Goal: Information Seeking & Learning: Compare options

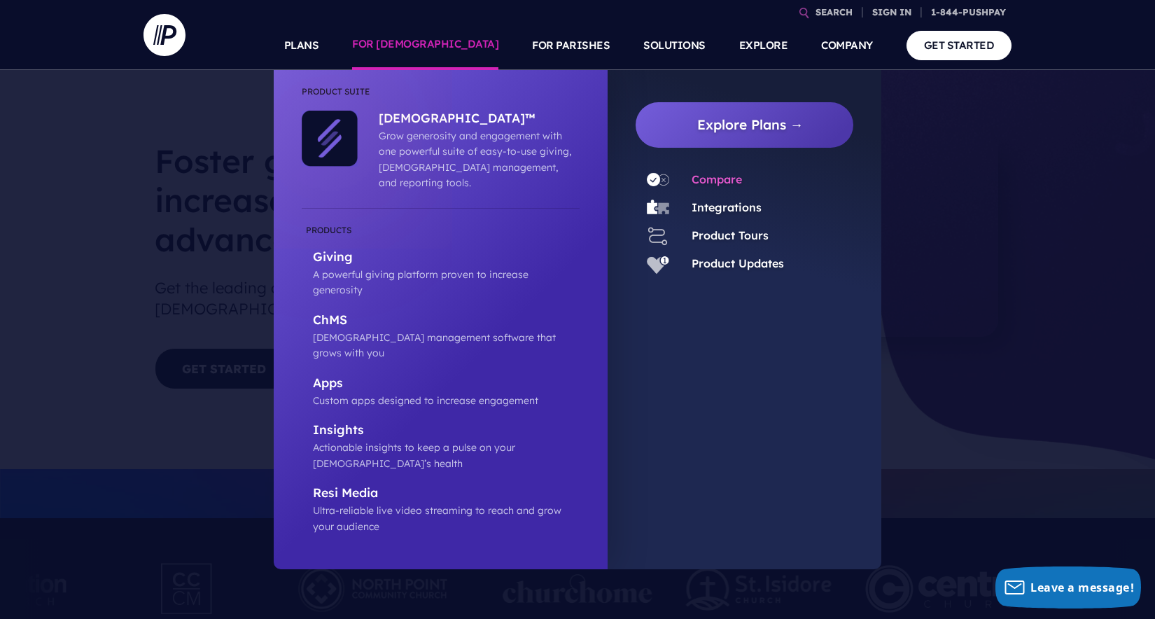
click at [706, 180] on link "Compare" at bounding box center [717, 179] width 50 height 14
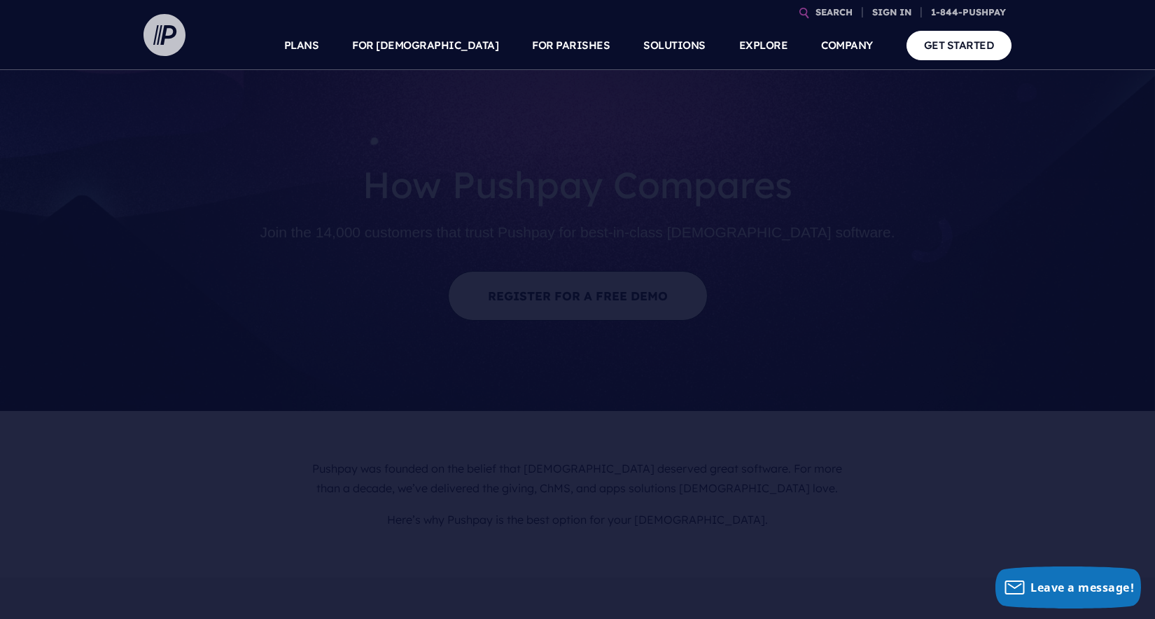
click at [153, 29] on img at bounding box center [165, 35] width 42 height 42
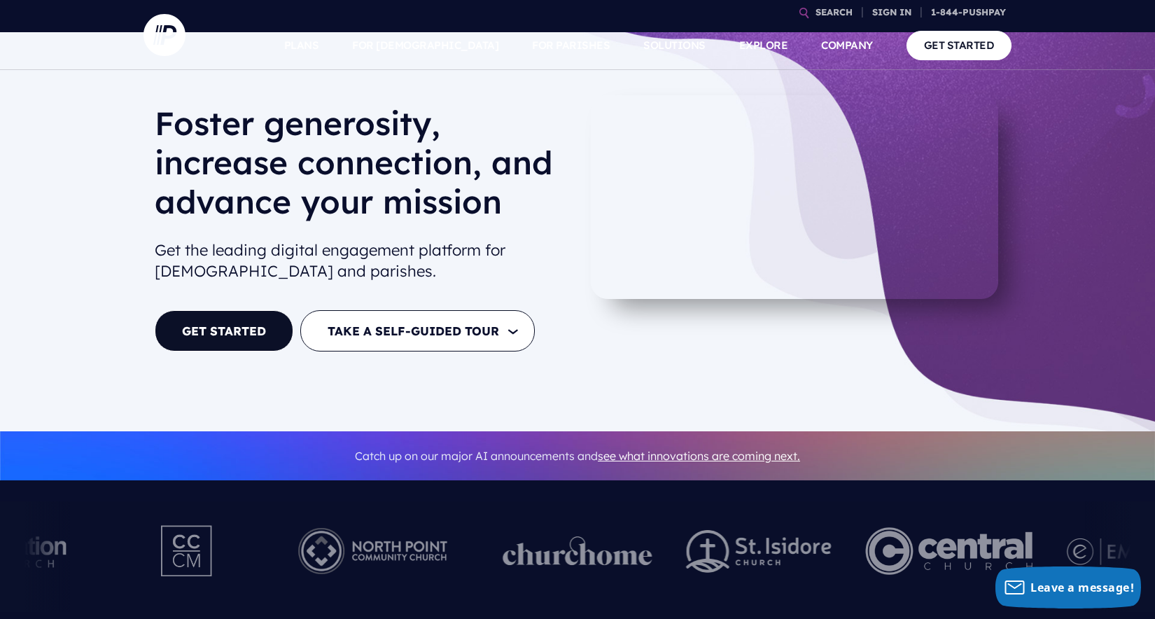
scroll to position [56, 0]
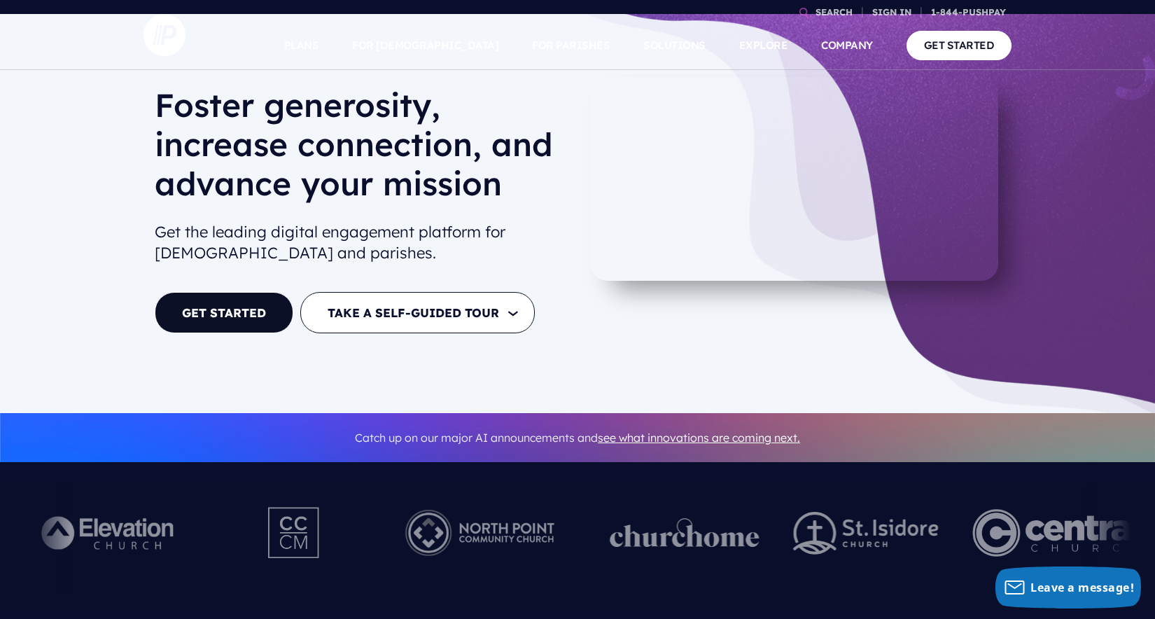
click at [350, 573] on div at bounding box center [294, 538] width 111 height 77
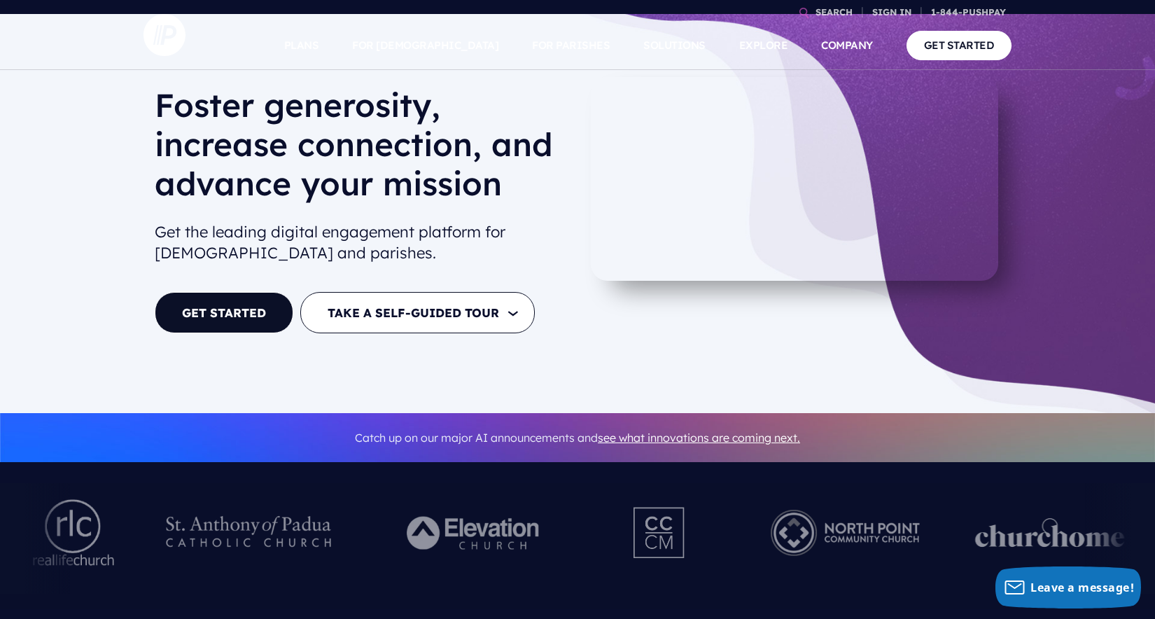
click at [571, 520] on img at bounding box center [475, 532] width 193 height 77
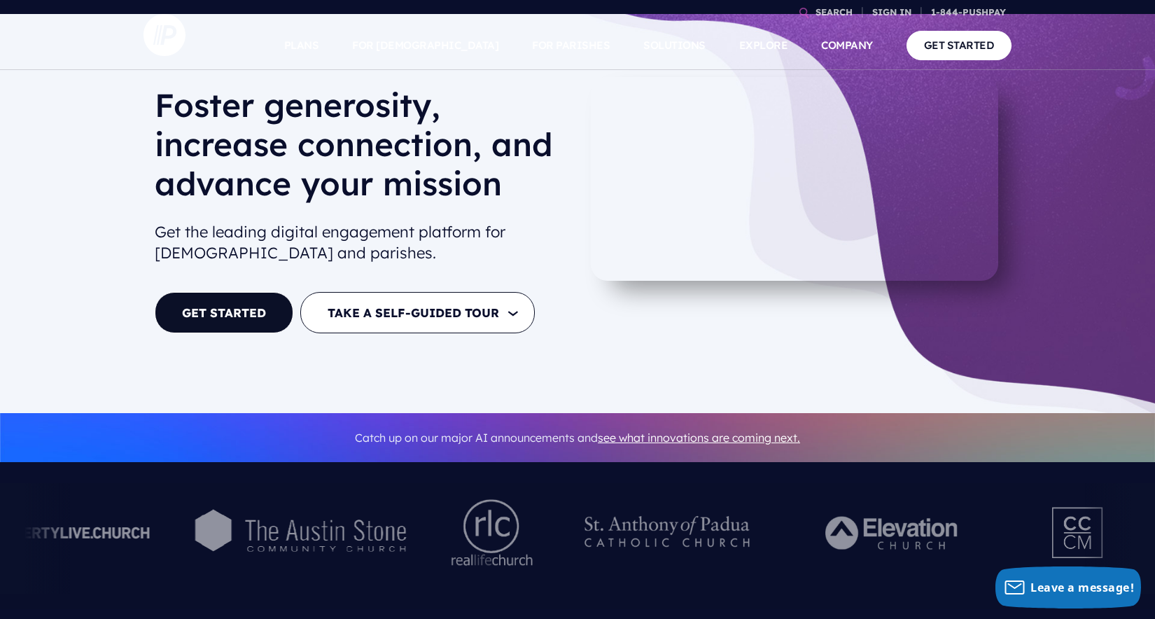
click at [554, 499] on div at bounding box center [492, 538] width 123 height 111
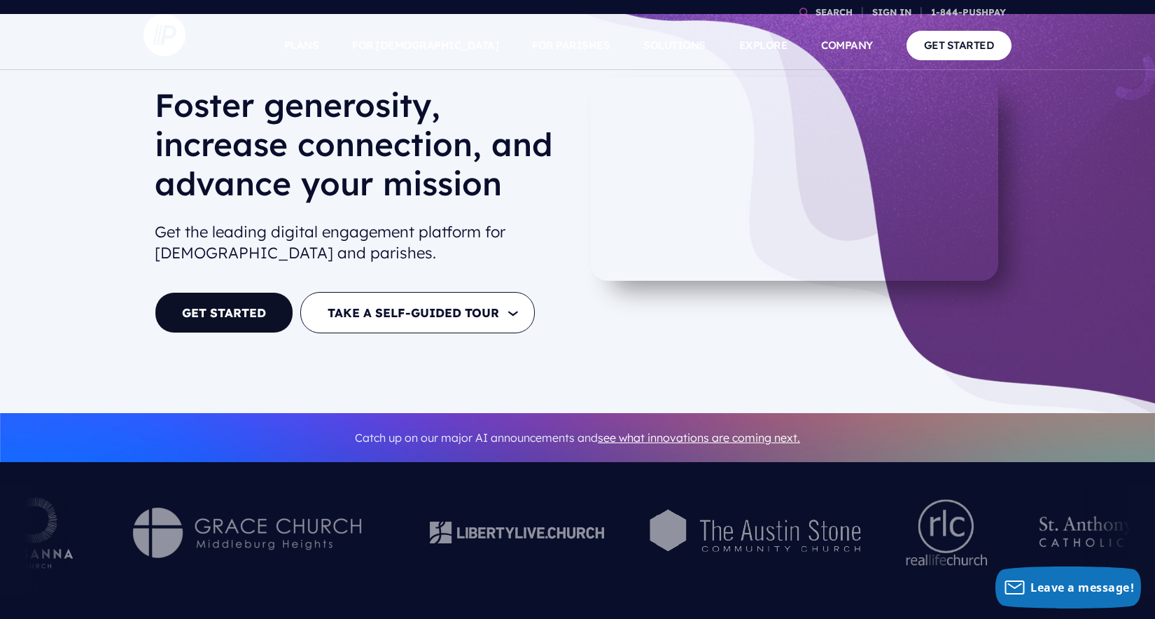
click at [736, 503] on div at bounding box center [158, 538] width 1155 height 111
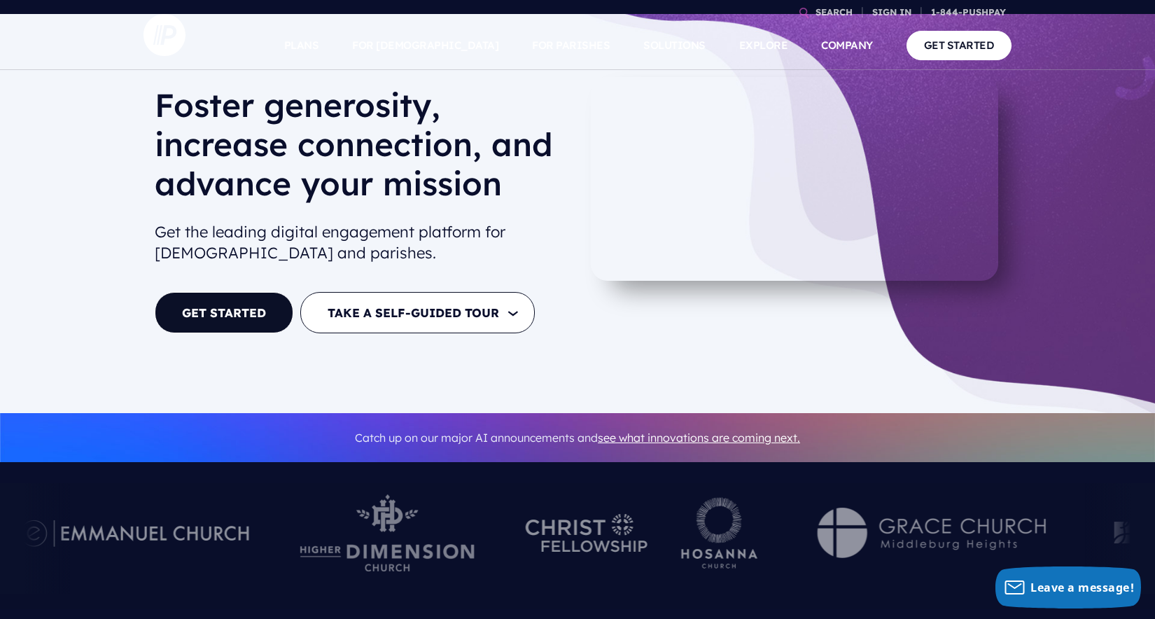
click at [812, 502] on div at bounding box center [932, 538] width 280 height 77
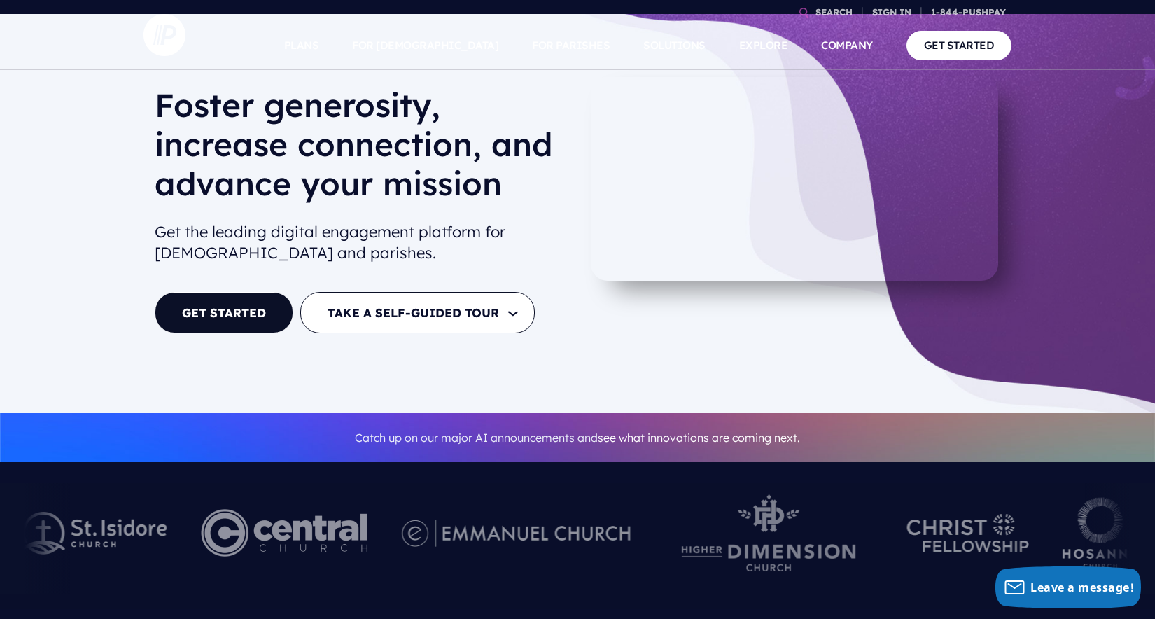
click at [891, 483] on div at bounding box center [769, 538] width 243 height 111
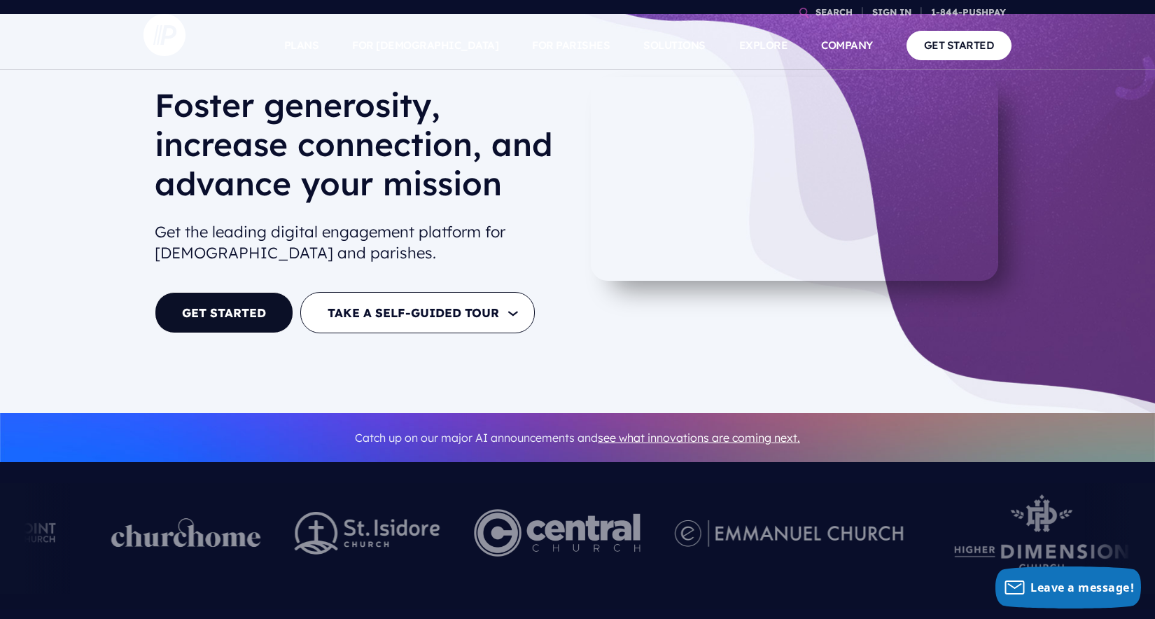
click at [641, 512] on img at bounding box center [556, 532] width 167 height 77
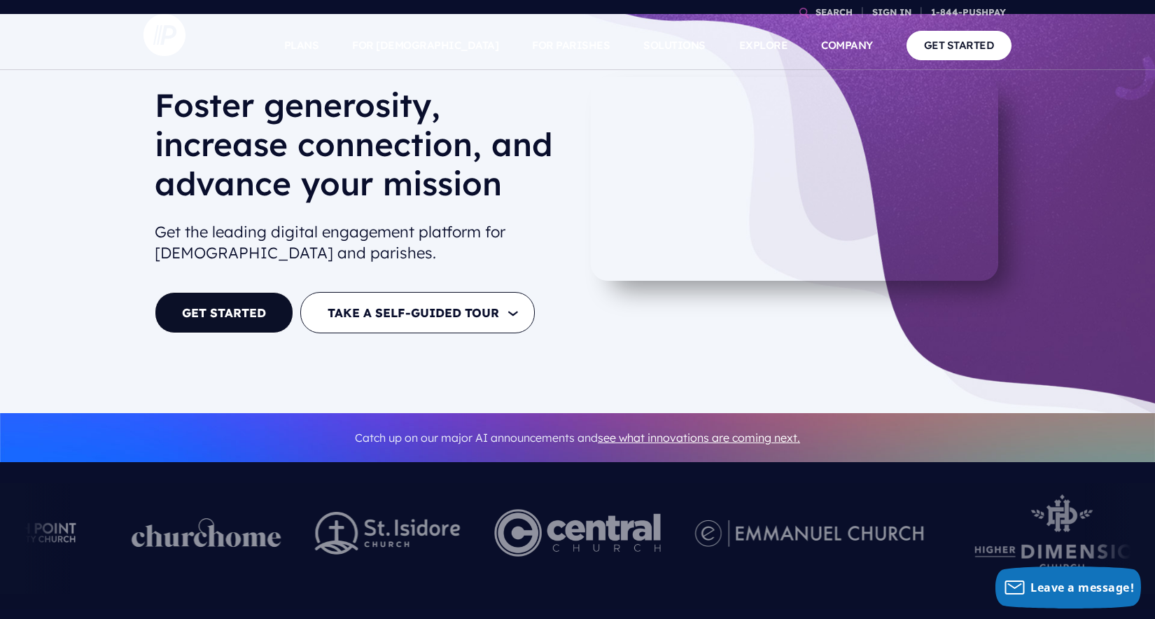
click at [281, 520] on img at bounding box center [206, 532] width 150 height 29
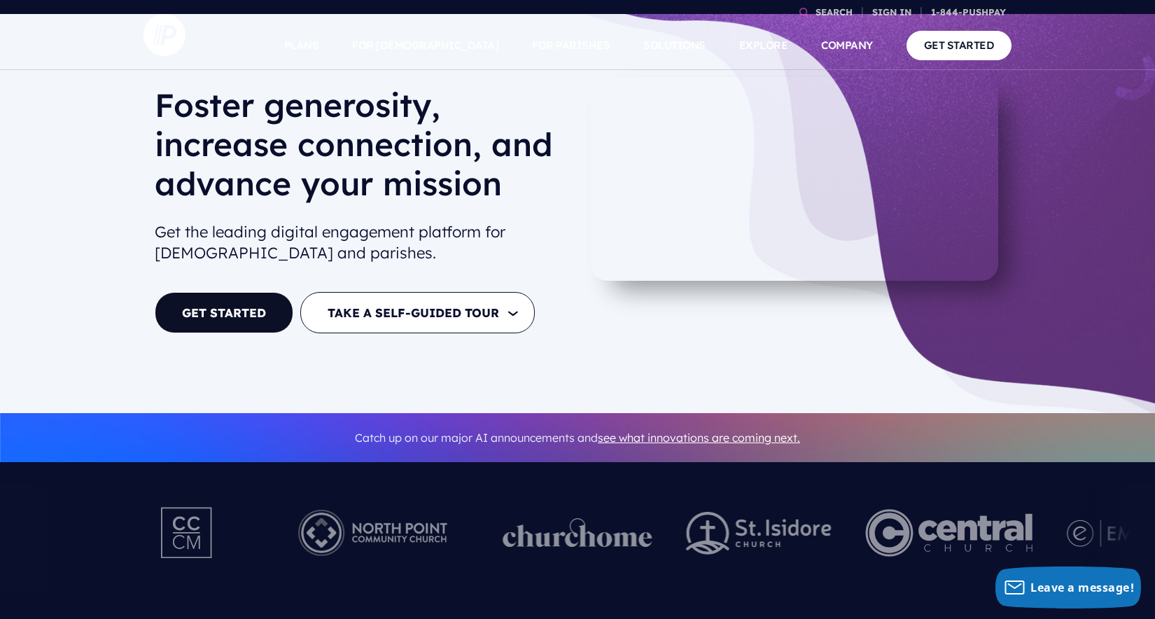
click at [441, 526] on img at bounding box center [373, 532] width 193 height 77
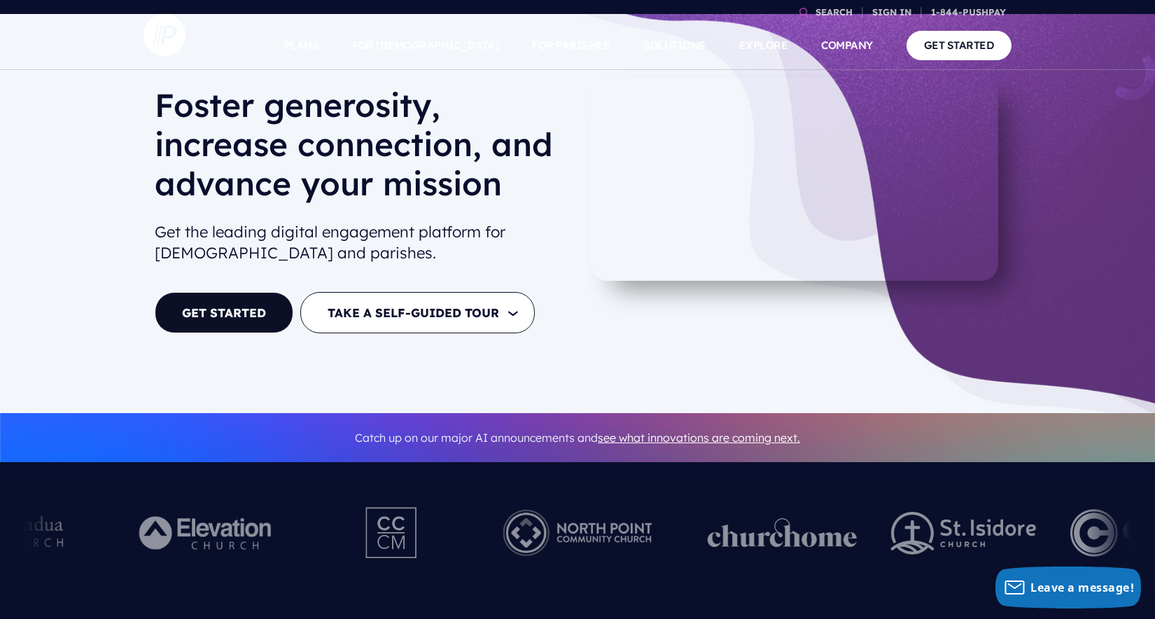
click at [320, 533] on div at bounding box center [207, 538] width 226 height 111
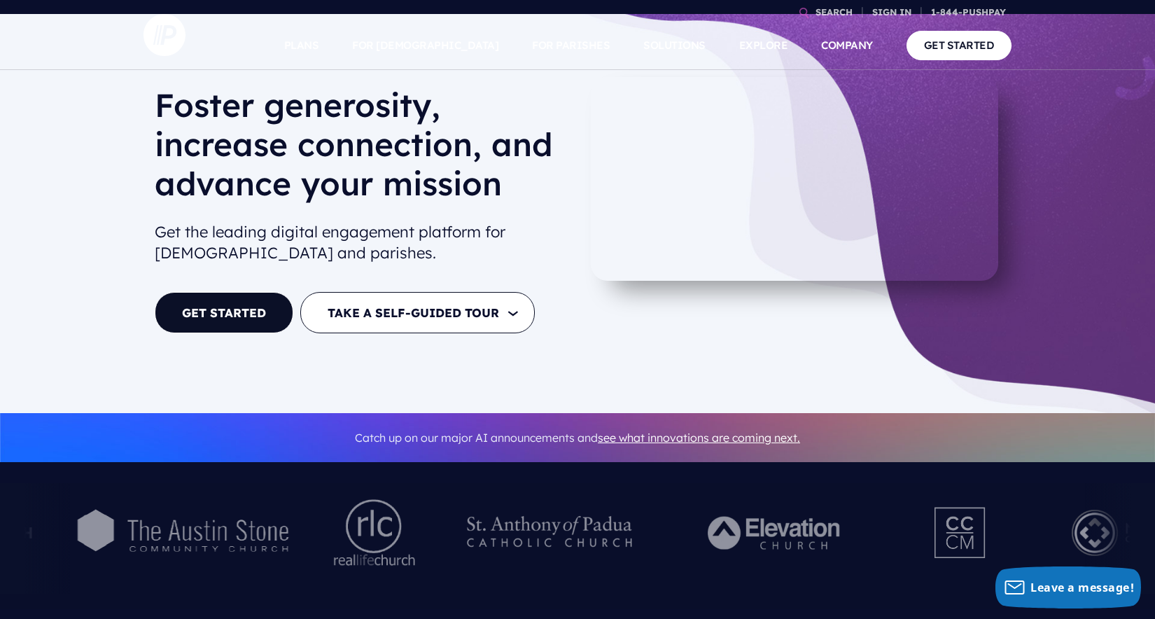
click at [521, 534] on img at bounding box center [550, 532] width 193 height 77
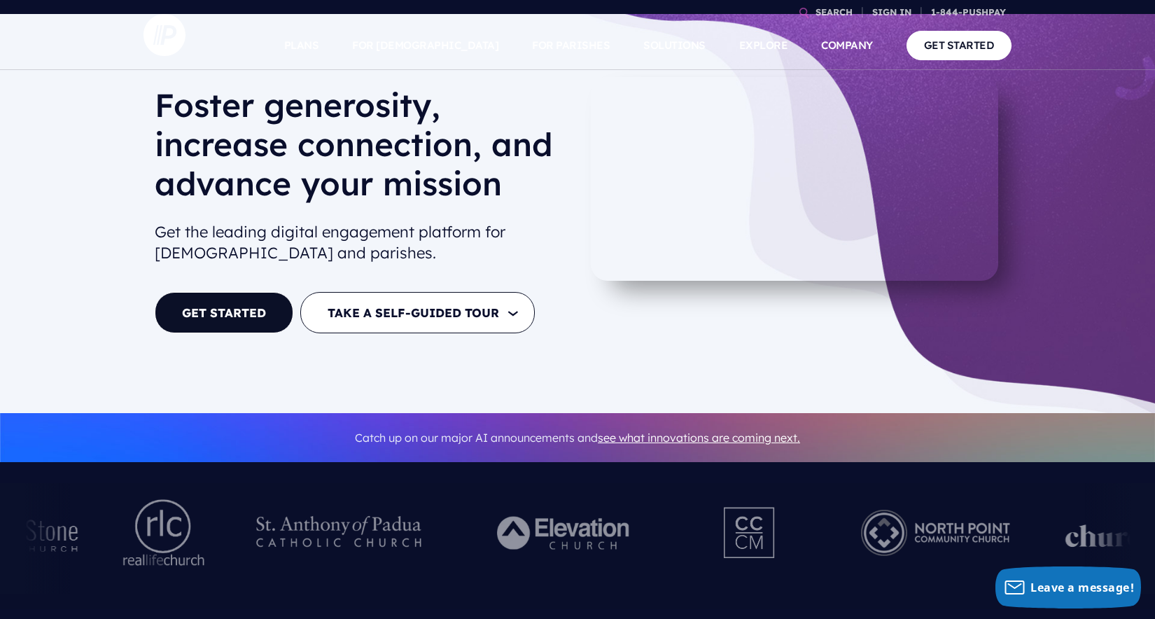
click at [141, 528] on div at bounding box center [197, 538] width 1155 height 111
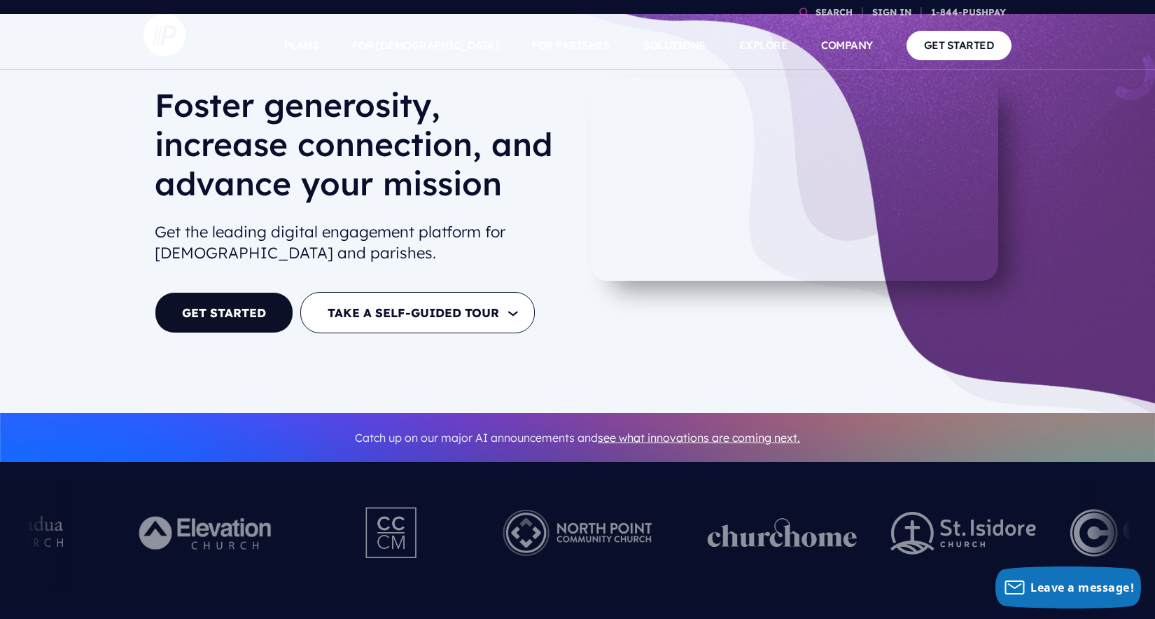
click at [581, 533] on img at bounding box center [578, 532] width 193 height 77
click at [708, 531] on img at bounding box center [783, 532] width 150 height 29
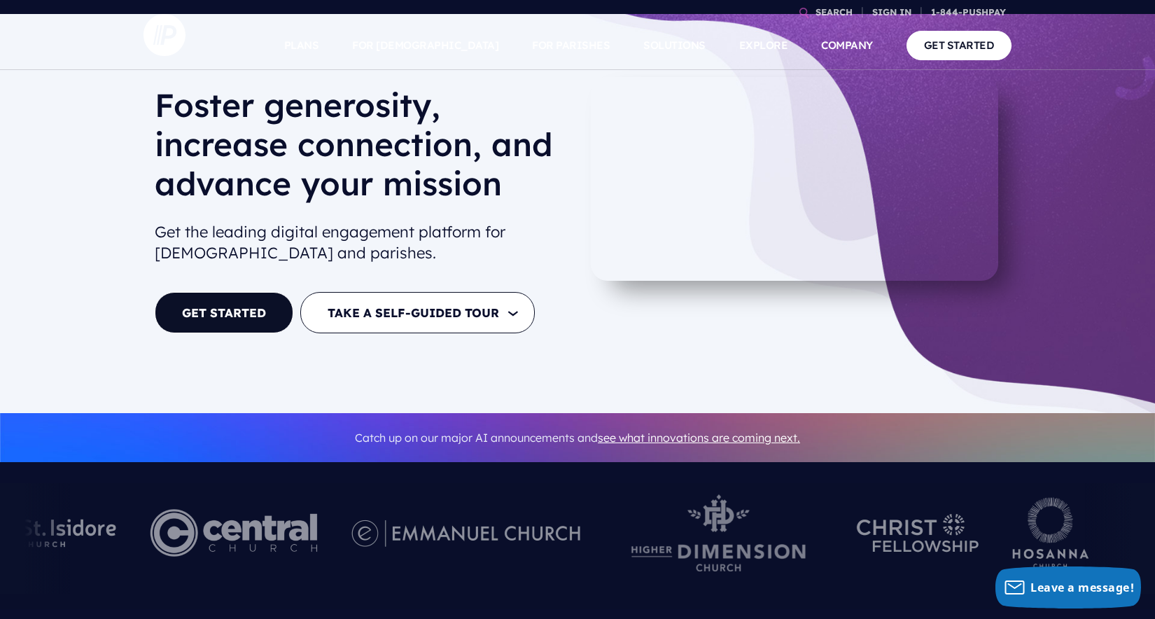
click at [614, 548] on img at bounding box center [718, 532] width 209 height 77
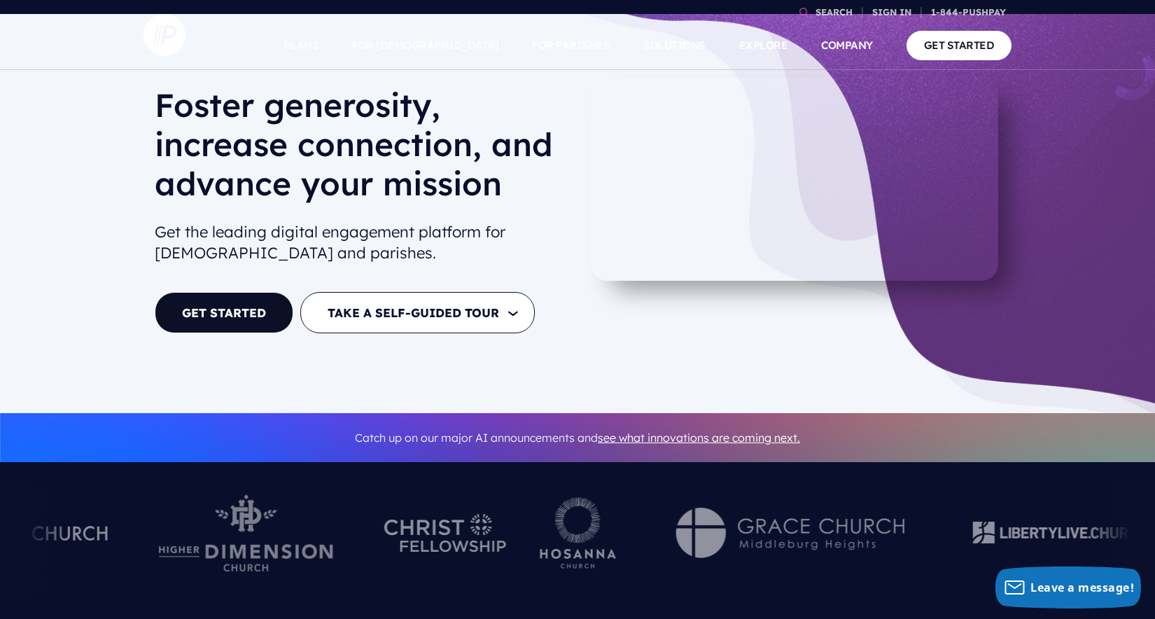
click at [585, 550] on img at bounding box center [578, 532] width 77 height 71
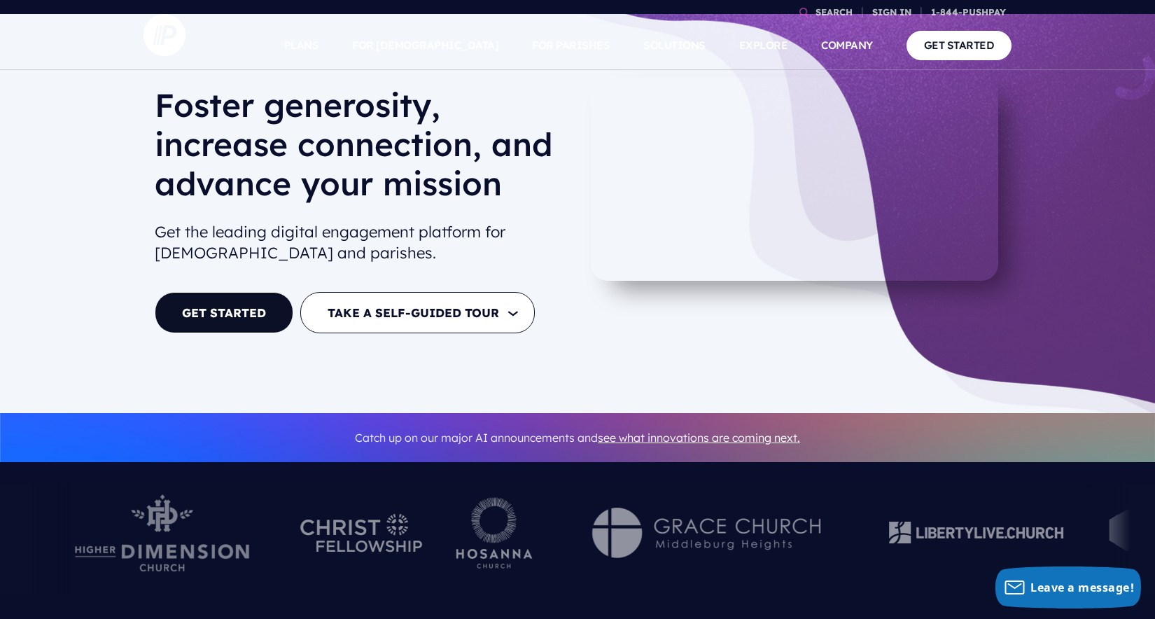
click at [730, 543] on img at bounding box center [706, 533] width 280 height 50
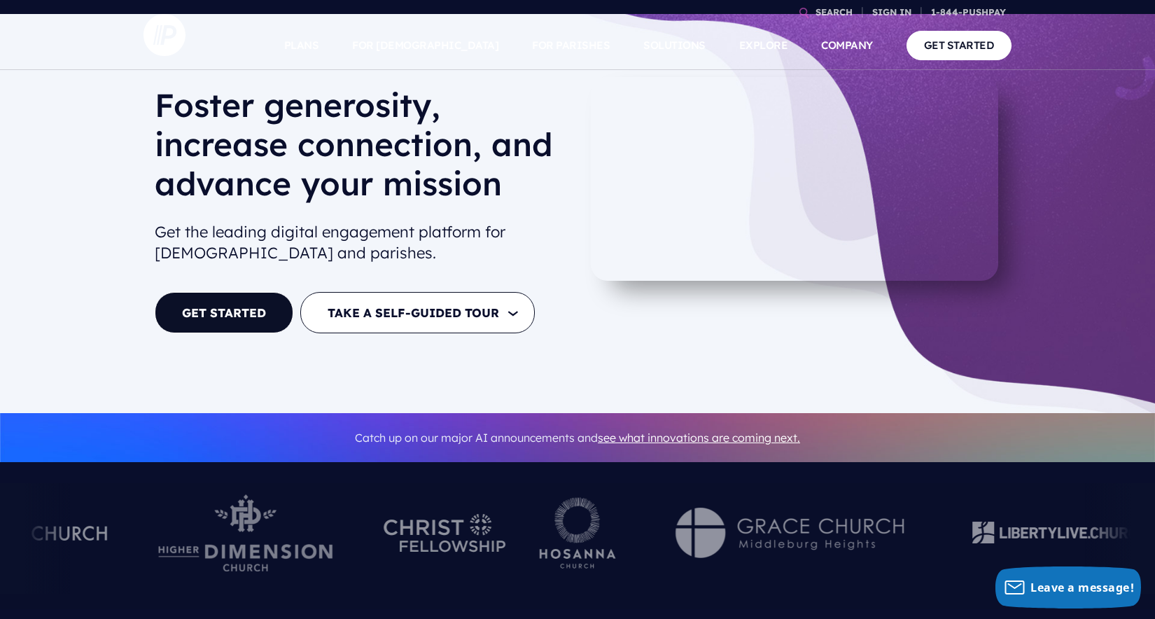
click at [693, 537] on img at bounding box center [790, 533] width 280 height 50
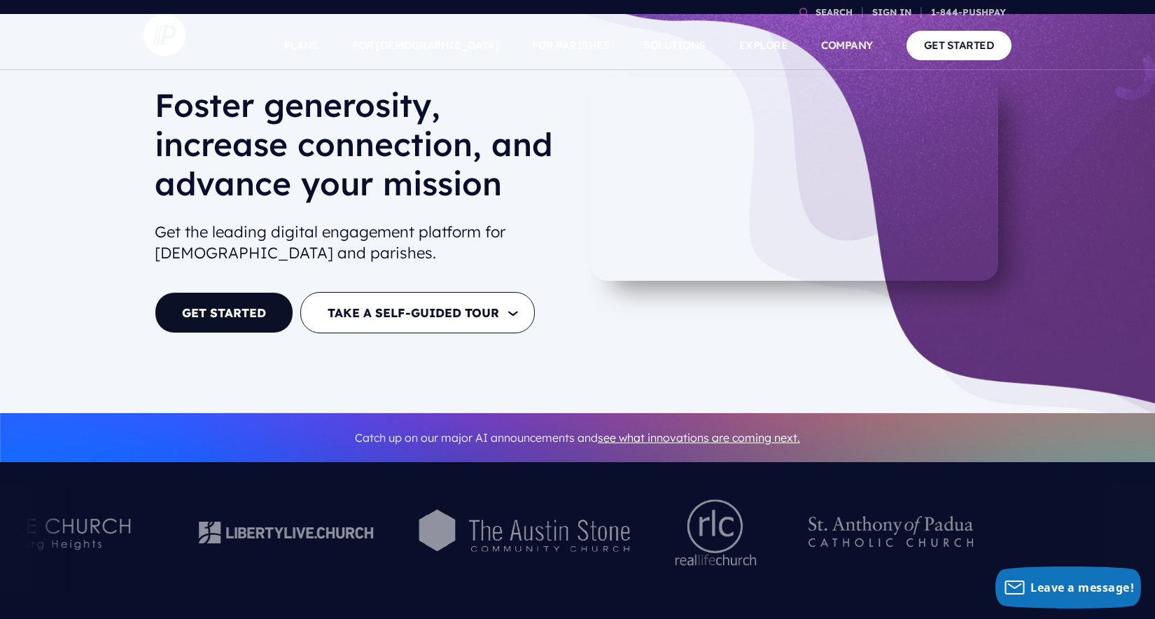
scroll to position [48, 0]
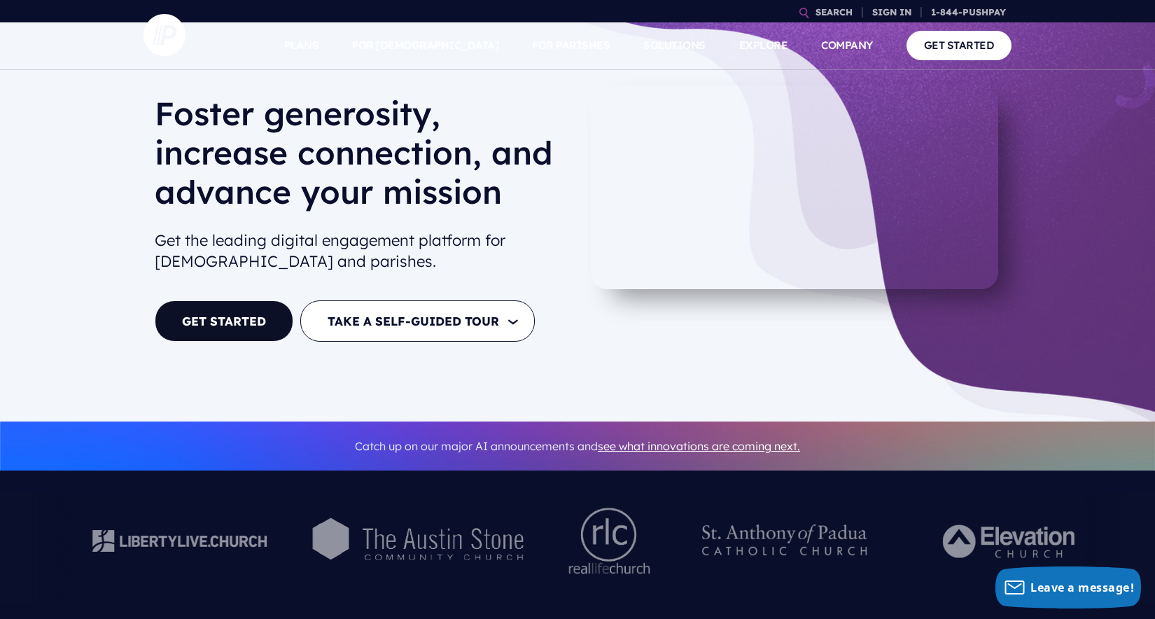
click at [186, 496] on div at bounding box center [179, 547] width 225 height 111
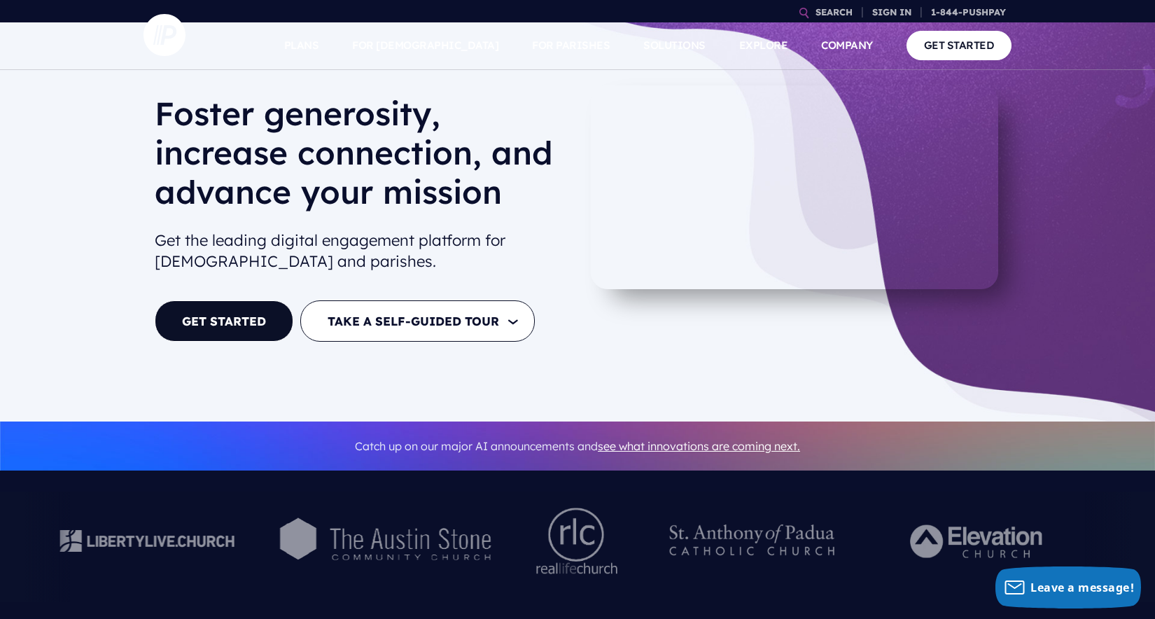
click at [533, 504] on img at bounding box center [577, 541] width 89 height 77
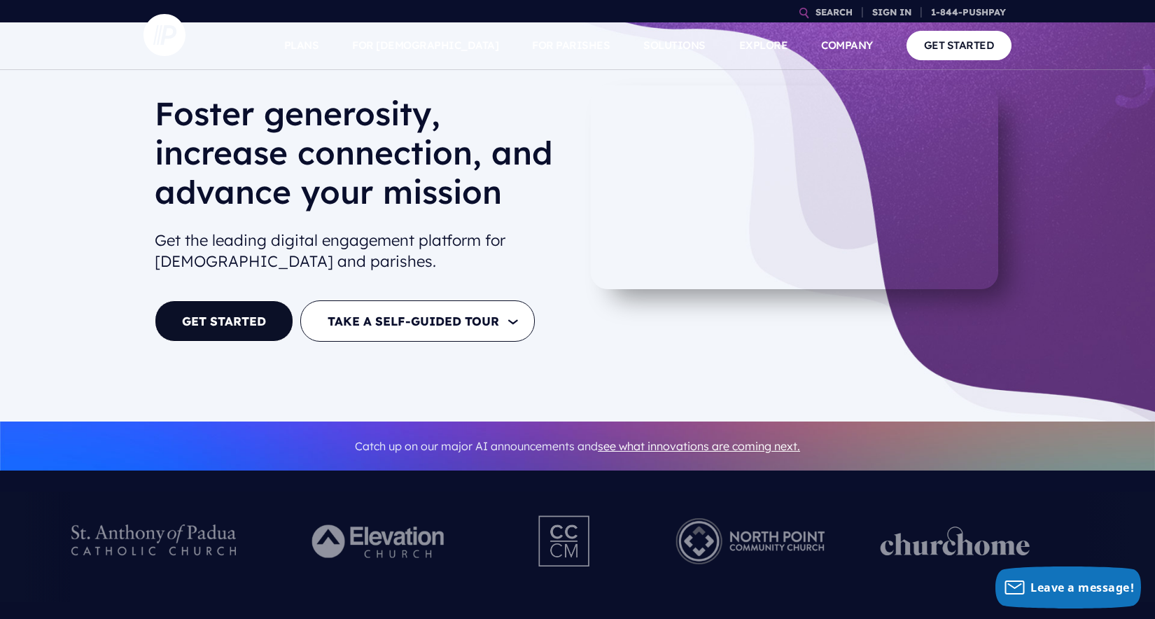
click at [299, 520] on img at bounding box center [380, 541] width 193 height 77
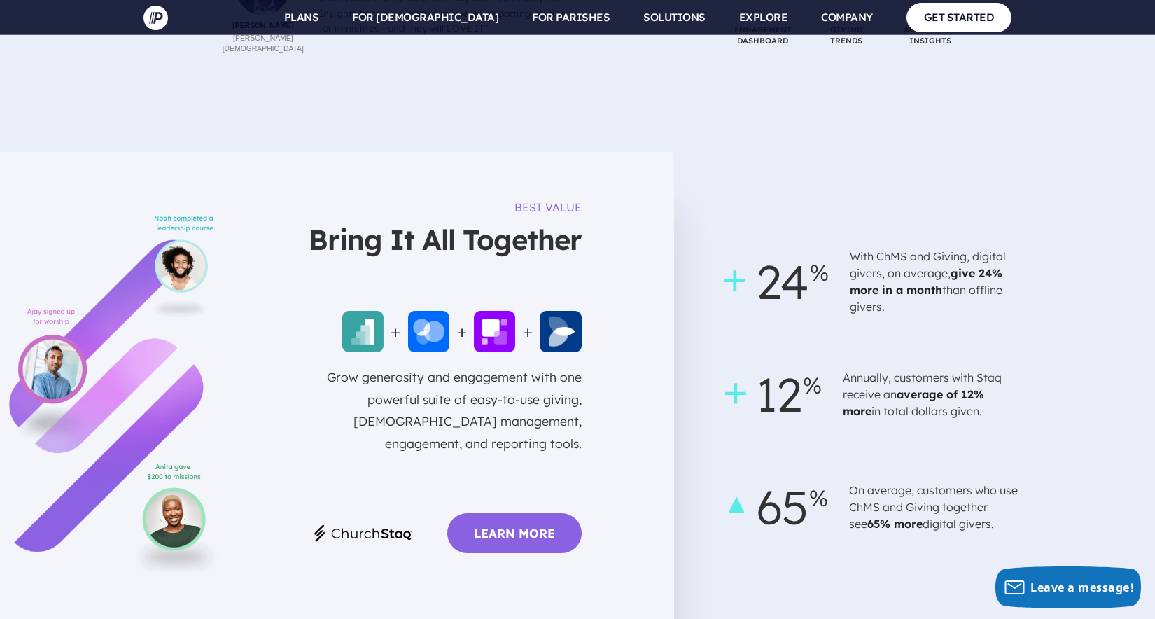
scroll to position [3547, 0]
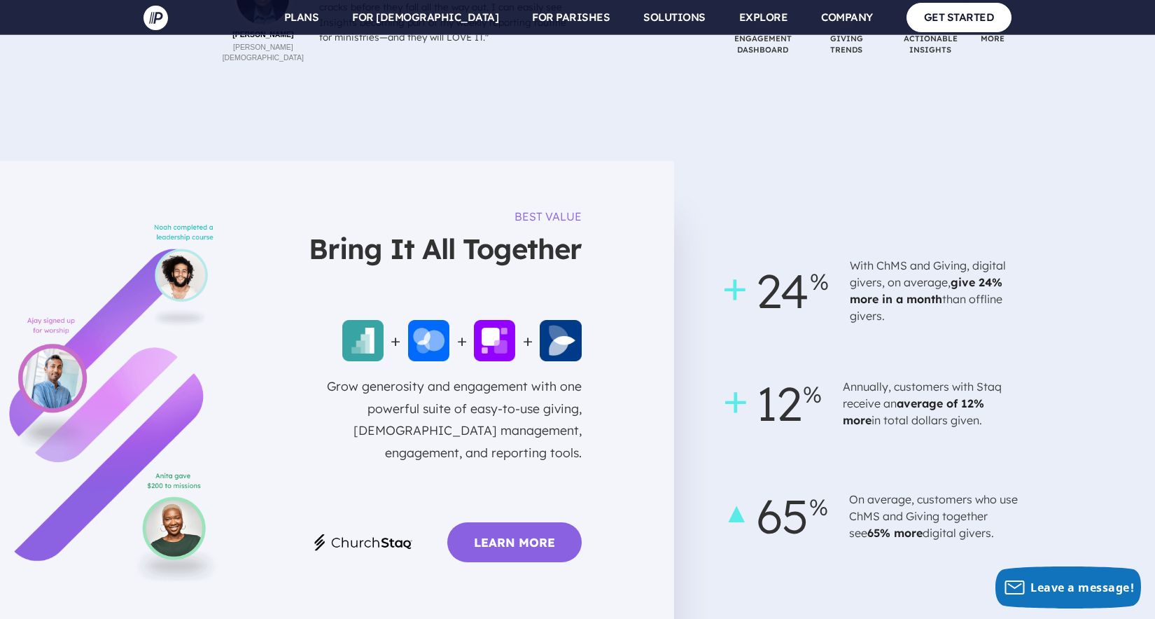
drag, startPoint x: 812, startPoint y: 354, endPoint x: 773, endPoint y: 298, distance: 67.4
click at [773, 298] on div "24 With ChMS and Giving, digital givers, on average, give 24% more in a month t…" at bounding box center [924, 404] width 385 height 310
click at [773, 361] on span "12" at bounding box center [773, 403] width 83 height 85
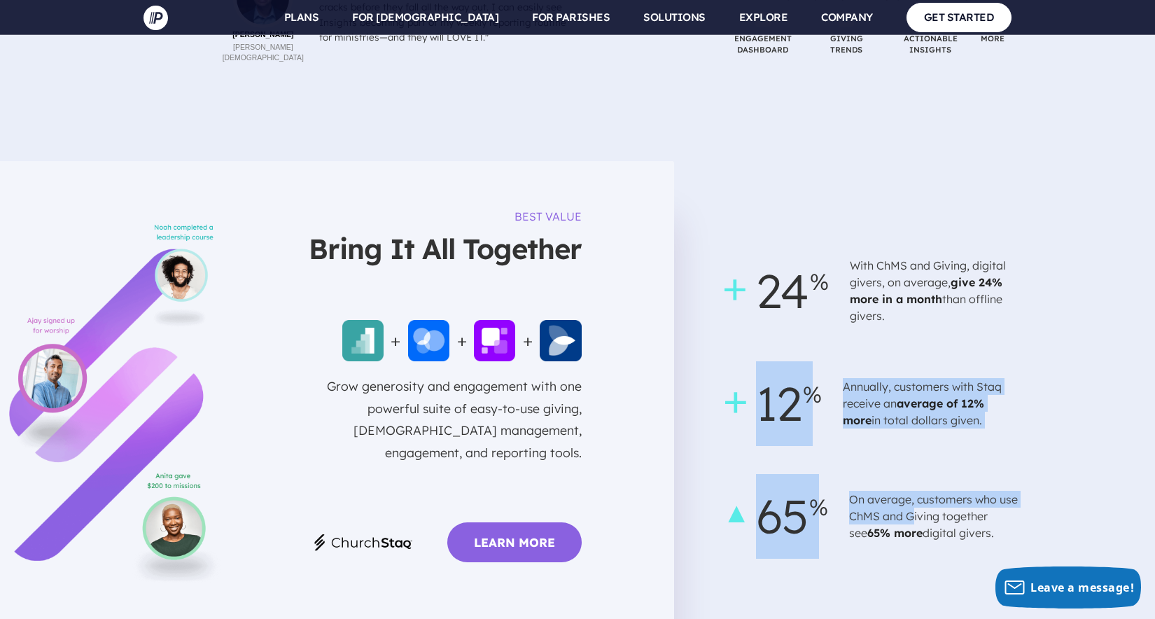
drag, startPoint x: 845, startPoint y: 337, endPoint x: 916, endPoint y: 444, distance: 128.4
click at [916, 444] on div "24 With ChMS and Giving, digital givers, on average, give 24% more in a month t…" at bounding box center [924, 404] width 385 height 310
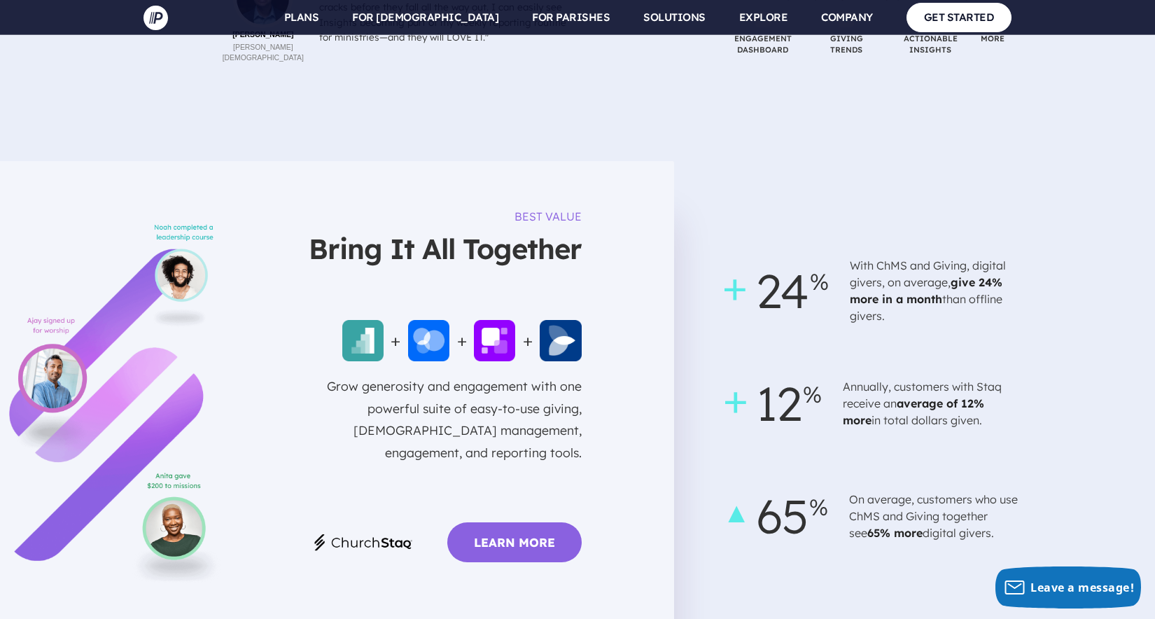
click at [918, 485] on p "On average, customers who use ChMS and Giving together see 65% more digital giv…" at bounding box center [936, 516] width 175 height 62
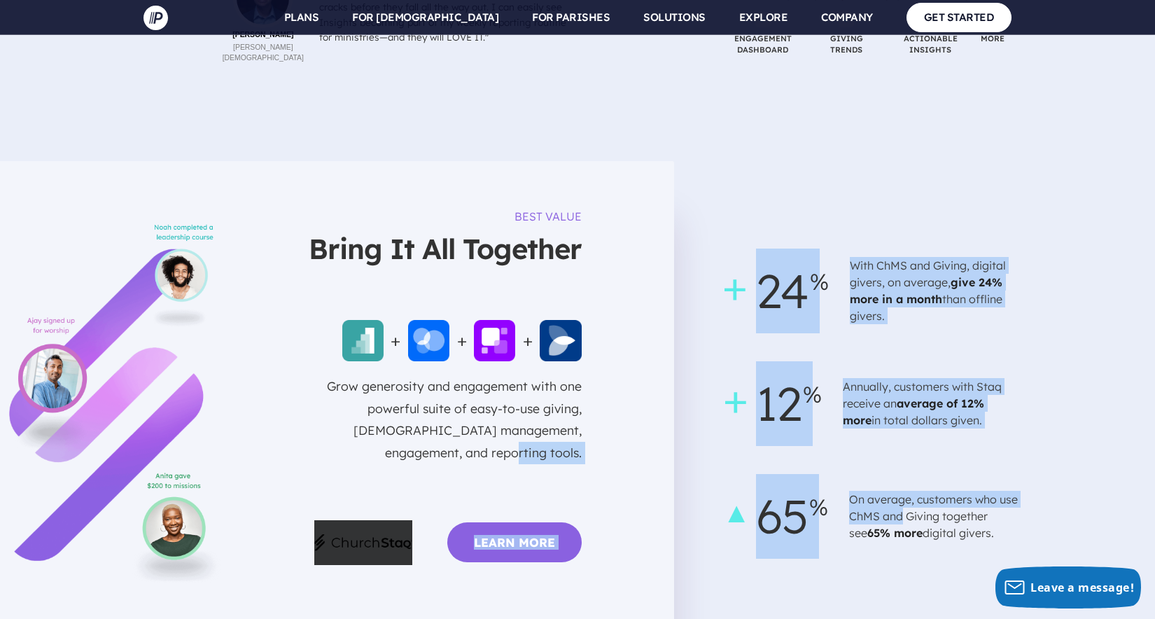
drag, startPoint x: 870, startPoint y: 435, endPoint x: 735, endPoint y: 447, distance: 136.4
click at [667, 414] on div "BEST VALUE Bring It All Together + + + Grow generosity and engagement with one …" at bounding box center [577, 403] width 1155 height 485
click at [756, 474] on span "65" at bounding box center [777, 516] width 90 height 85
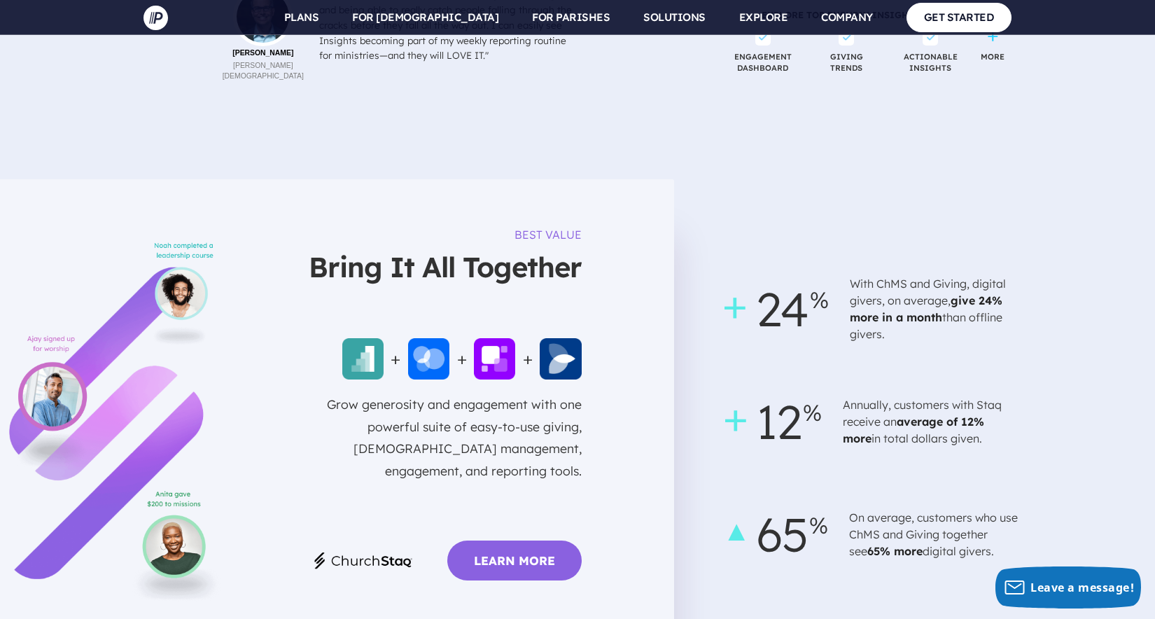
scroll to position [3511, 0]
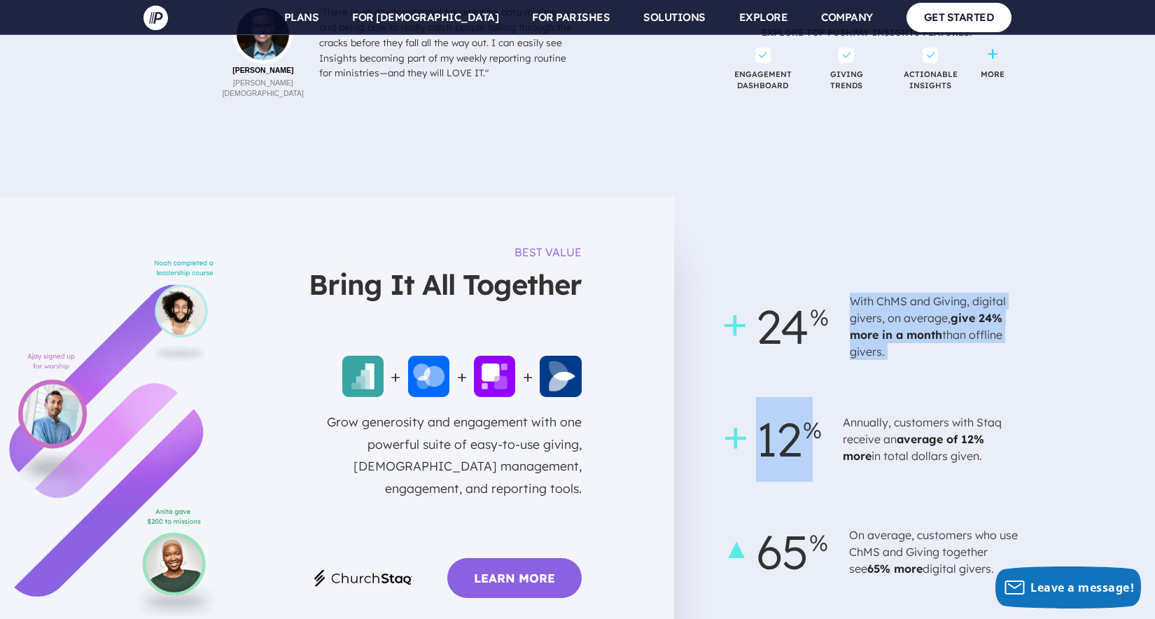
drag, startPoint x: 876, startPoint y: 214, endPoint x: 941, endPoint y: 304, distance: 110.8
click at [941, 304] on div "24 With ChMS and Giving, digital givers, on average, give 24% more in a month t…" at bounding box center [924, 439] width 385 height 366
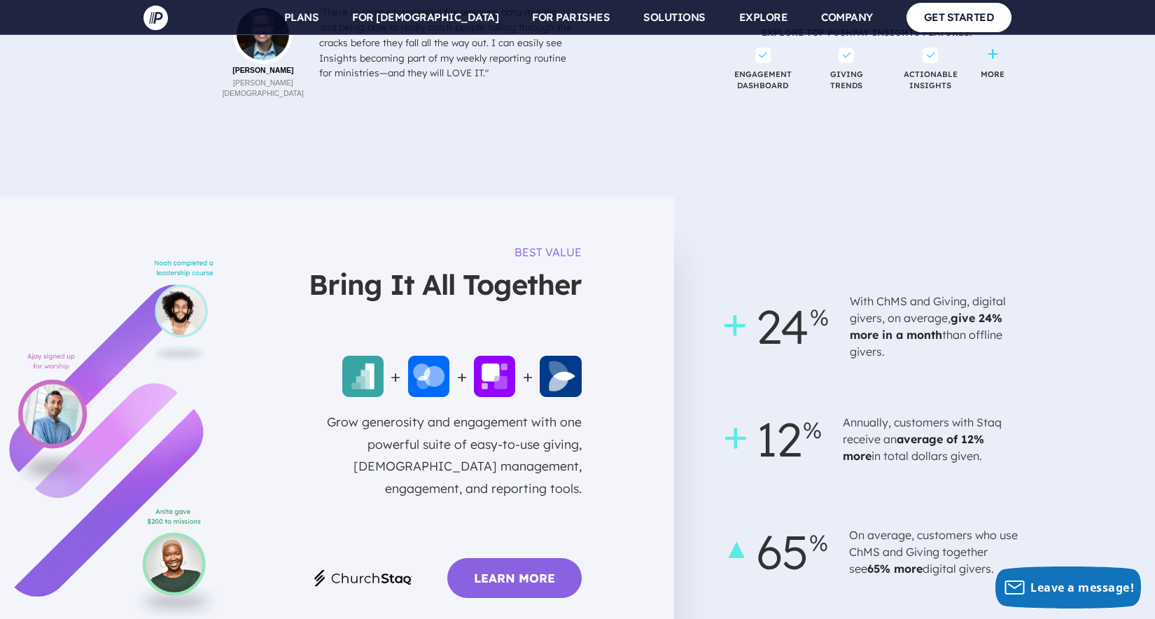
click at [941, 304] on div "24 With ChMS and Giving, digital givers, on average, give 24% more in a month t…" at bounding box center [924, 439] width 385 height 310
drag, startPoint x: 910, startPoint y: 271, endPoint x: 900, endPoint y: 279, distance: 12.9
click at [898, 287] on p "With ChMS and Giving, digital givers, on average, give 24% more in a month than…" at bounding box center [937, 326] width 175 height 78
click at [900, 287] on p "With ChMS and Giving, digital givers, on average, give 24% more in a month than…" at bounding box center [937, 326] width 175 height 78
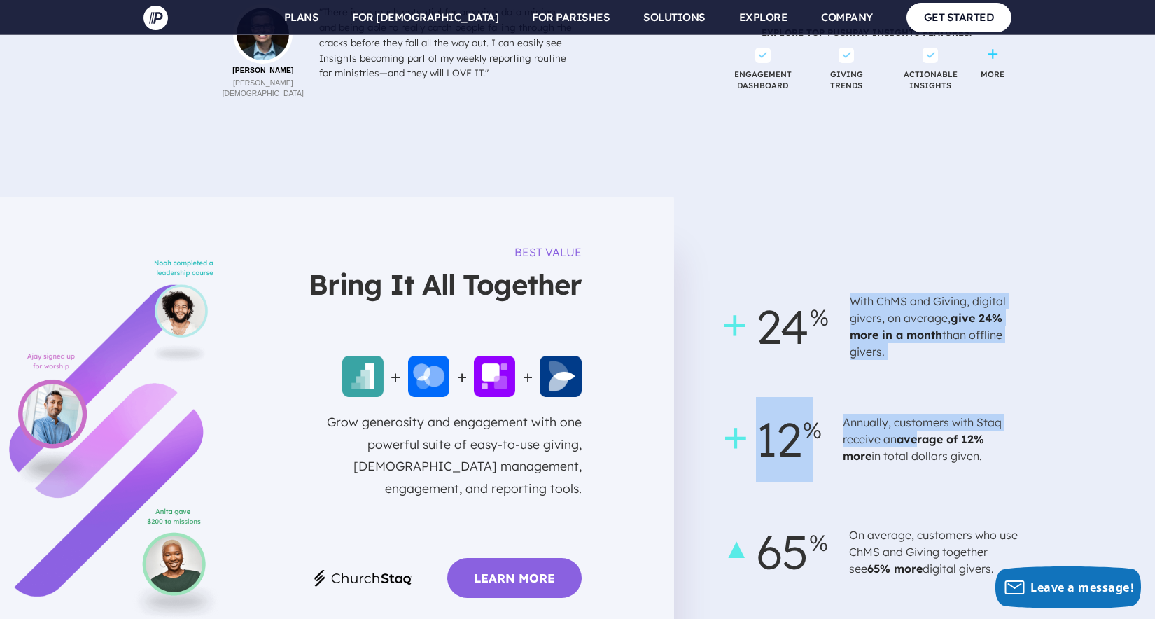
drag, startPoint x: 870, startPoint y: 251, endPoint x: 921, endPoint y: 375, distance: 133.8
click at [921, 375] on div "24 With ChMS and Giving, digital givers, on average, give 24% more in a month t…" at bounding box center [924, 439] width 385 height 310
click at [921, 432] on b "average of 12% more" at bounding box center [913, 447] width 141 height 31
drag, startPoint x: 877, startPoint y: 252, endPoint x: 904, endPoint y: 366, distance: 117.2
click at [904, 366] on div "24 With ChMS and Giving, digital givers, on average, give 24% more in a month t…" at bounding box center [924, 439] width 385 height 310
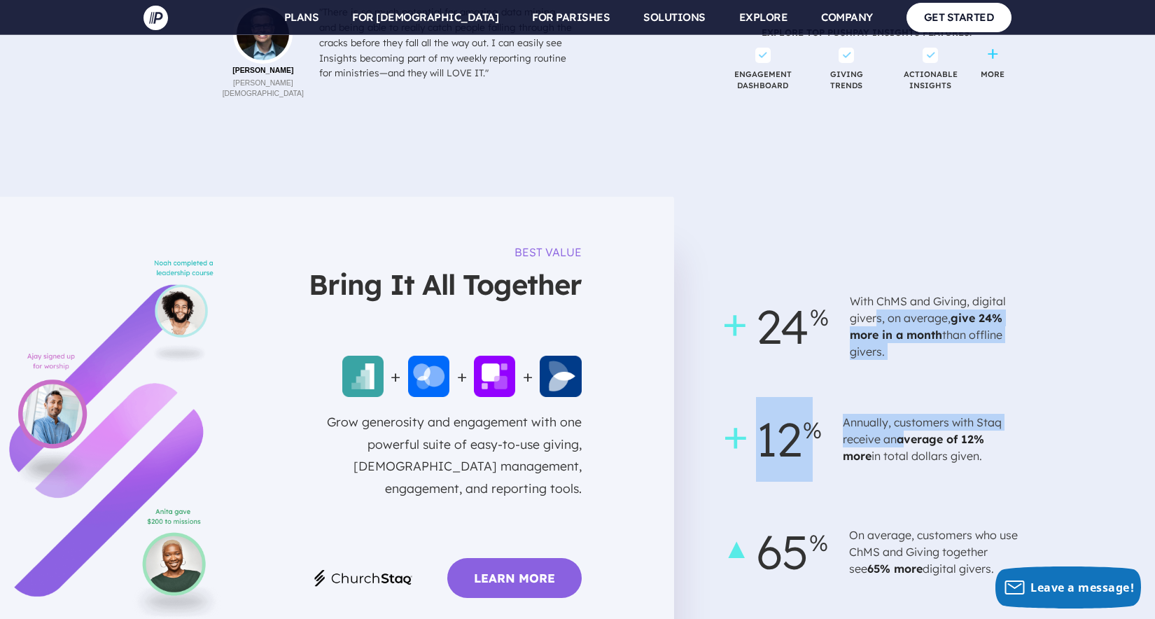
click at [904, 432] on b "average of 12% more" at bounding box center [913, 447] width 141 height 31
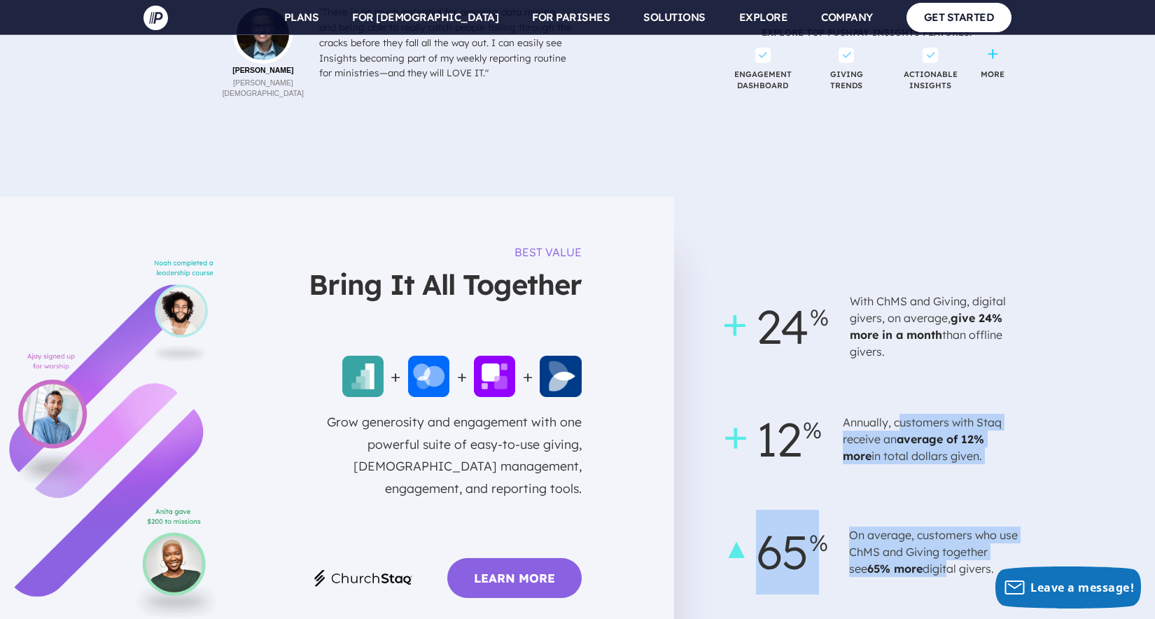
drag, startPoint x: 899, startPoint y: 365, endPoint x: 930, endPoint y: 499, distance: 137.2
click at [930, 499] on div "24 With ChMS and Giving, digital givers, on average, give 24% more in a month t…" at bounding box center [924, 439] width 385 height 310
click at [930, 521] on p "On average, customers who use ChMS and Giving together see 65% more digital giv…" at bounding box center [936, 552] width 175 height 62
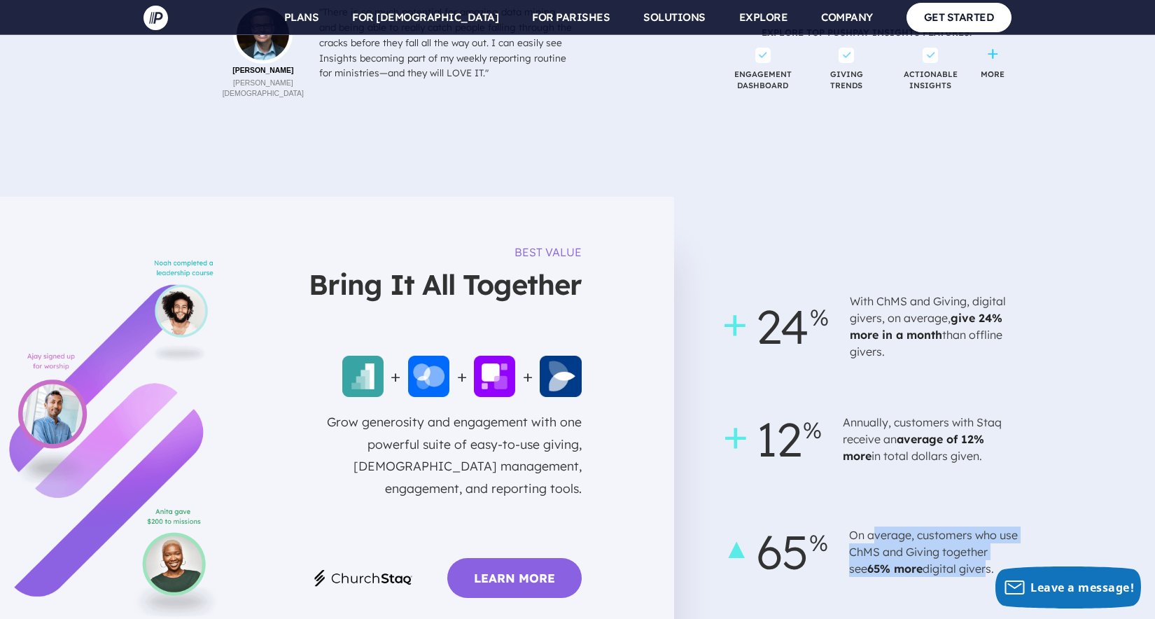
drag, startPoint x: 966, startPoint y: 502, endPoint x: 868, endPoint y: 464, distance: 105.1
click at [870, 521] on p "On average, customers who use ChMS and Giving together see 65% more digital giv…" at bounding box center [936, 552] width 175 height 62
click at [868, 521] on p "On average, customers who use ChMS and Giving together see 65% more digital giv…" at bounding box center [936, 552] width 175 height 62
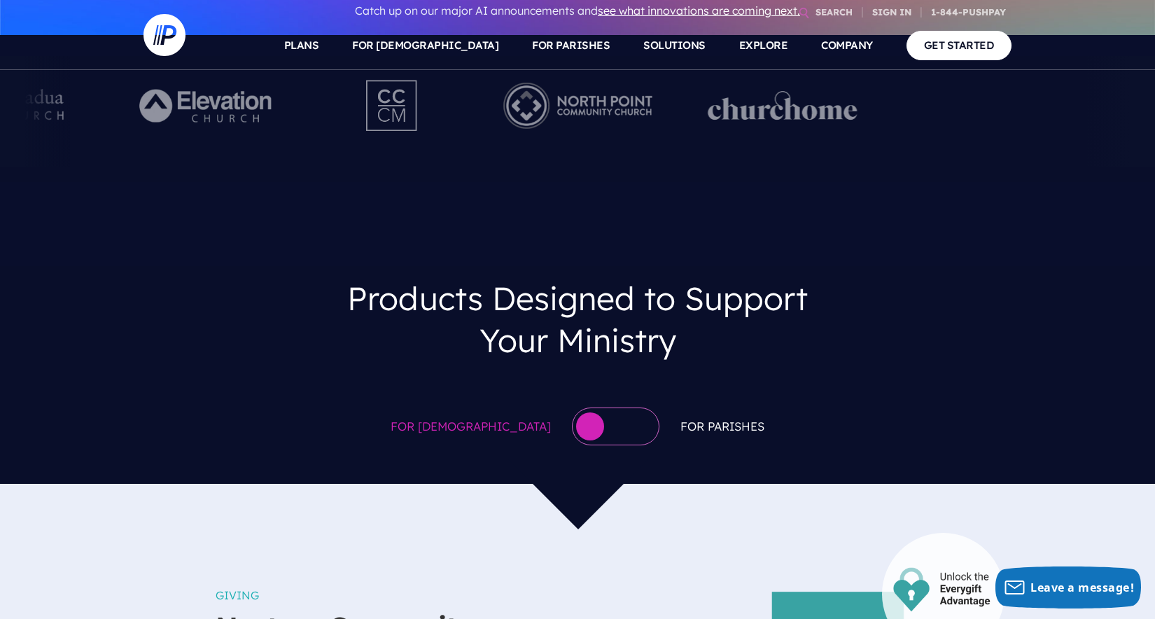
scroll to position [0, 0]
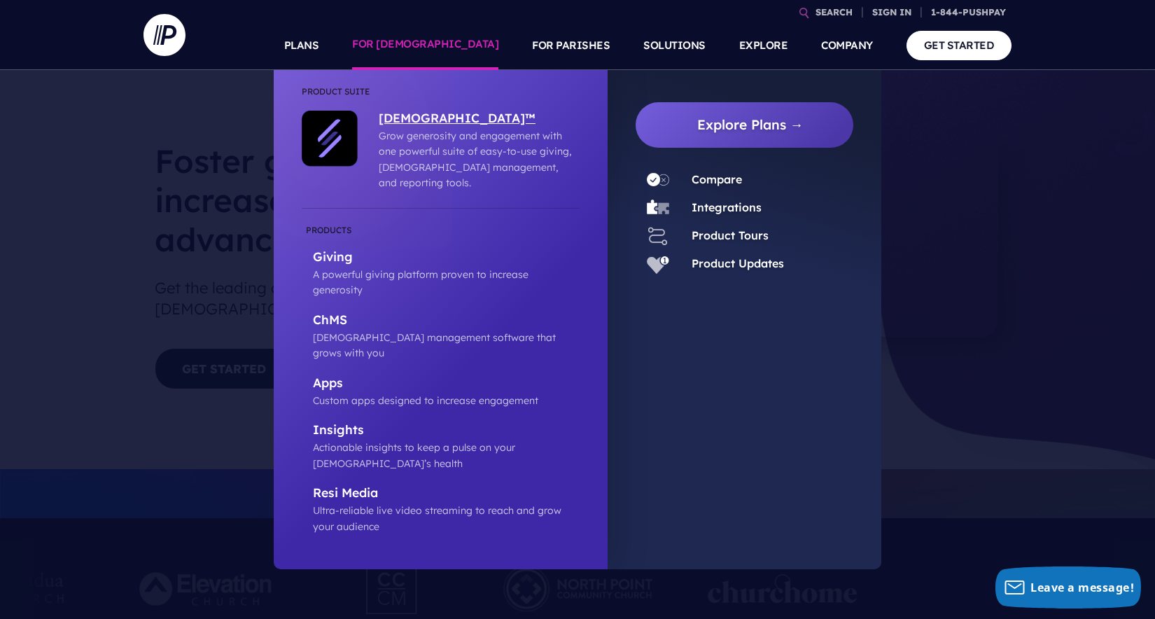
click at [417, 120] on p "[DEMOGRAPHIC_DATA]™" at bounding box center [476, 120] width 194 height 18
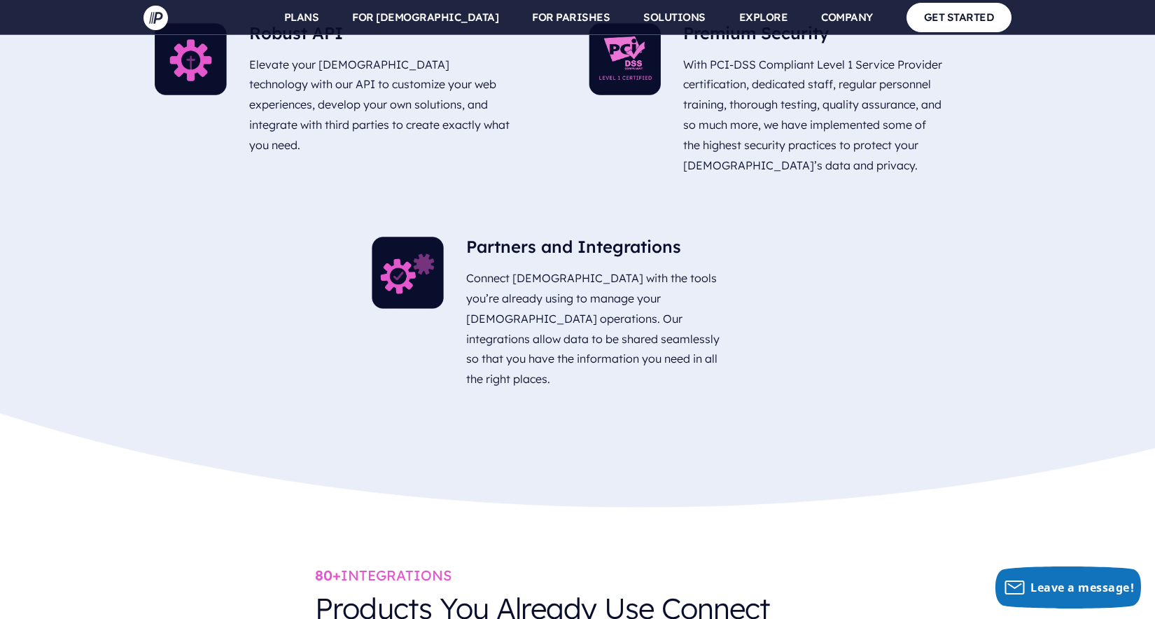
scroll to position [4884, 0]
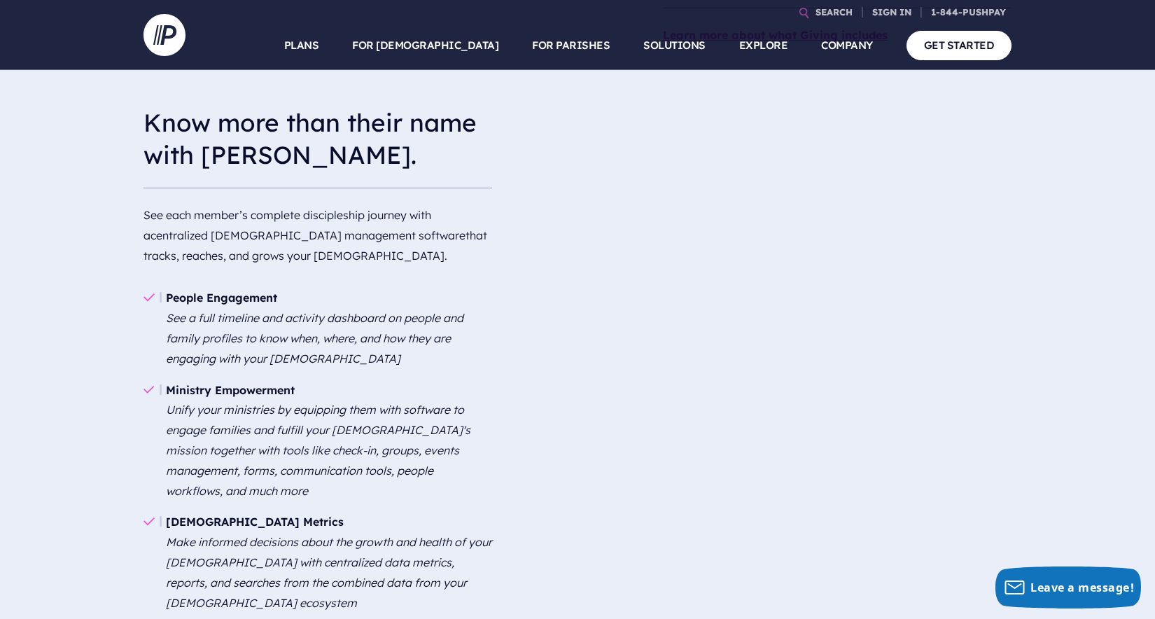
scroll to position [0, 0]
